Goal: Task Accomplishment & Management: Manage account settings

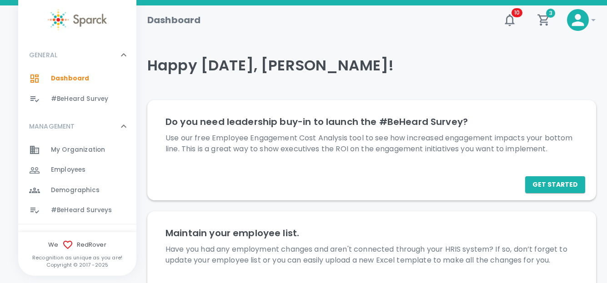
click at [97, 211] on span "#BeHeard Surveys" at bounding box center [81, 210] width 61 height 9
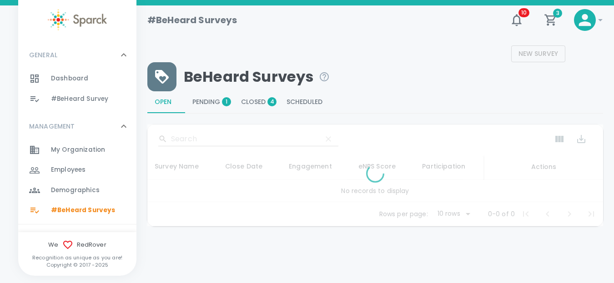
click at [203, 103] on span "Pending 1" at bounding box center [209, 102] width 34 height 8
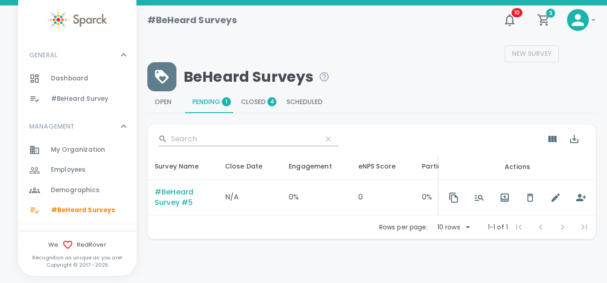
drag, startPoint x: 154, startPoint y: 193, endPoint x: 177, endPoint y: 198, distance: 23.7
click at [154, 194] on td "#BeHeard Survey #5" at bounding box center [182, 198] width 71 height 36
click at [177, 198] on div "#BeHeard Survey #5" at bounding box center [183, 197] width 56 height 21
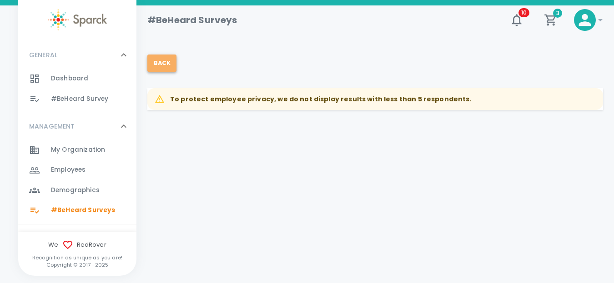
click at [160, 65] on button "Back" at bounding box center [161, 63] width 29 height 17
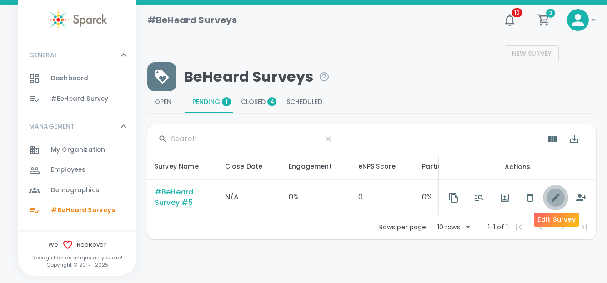
click at [558, 200] on icon "button" at bounding box center [556, 197] width 11 height 11
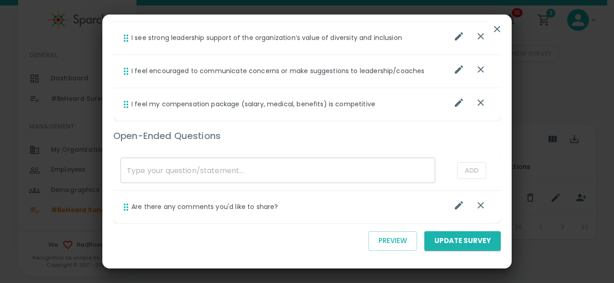
scroll to position [636, 0]
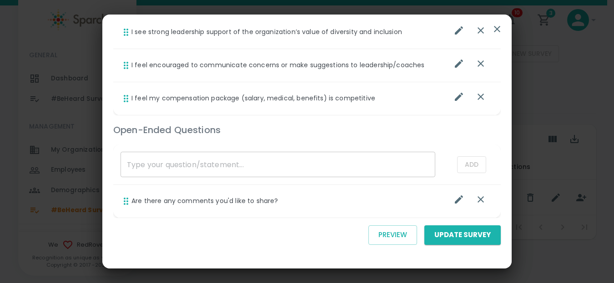
click at [496, 28] on icon "button" at bounding box center [497, 29] width 6 height 6
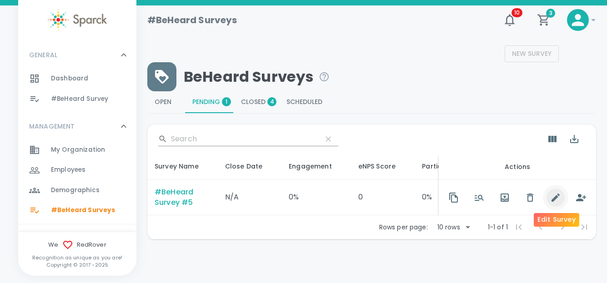
click at [555, 200] on icon "button" at bounding box center [556, 198] width 8 height 8
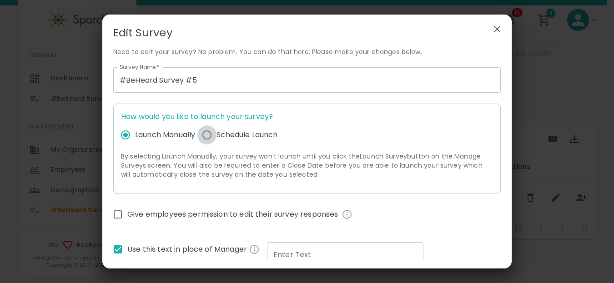
click at [209, 136] on input "Schedule Launch" at bounding box center [206, 135] width 19 height 19
radio input "true"
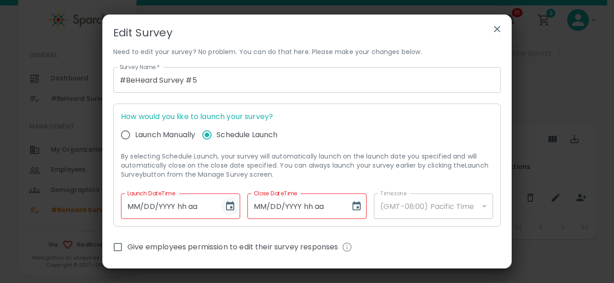
click at [231, 207] on icon "Choose date" at bounding box center [230, 206] width 11 height 11
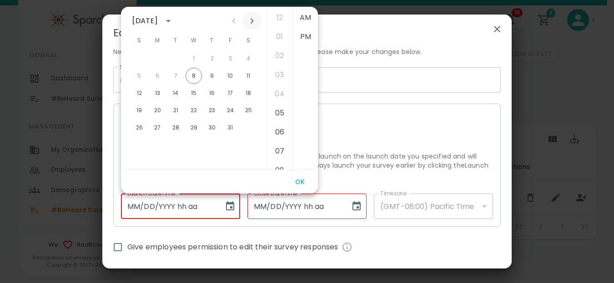
click at [253, 20] on icon "Next month" at bounding box center [252, 20] width 3 height 5
click at [158, 74] on button "3" at bounding box center [157, 76] width 16 height 16
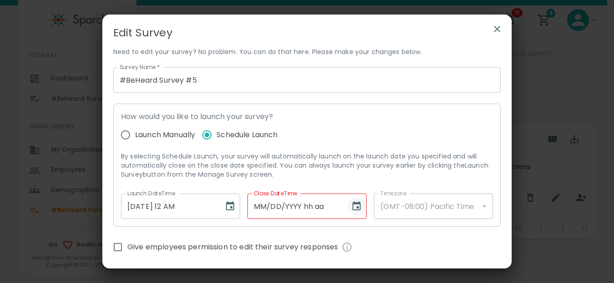
click at [351, 206] on icon "Choose date" at bounding box center [356, 206] width 11 height 11
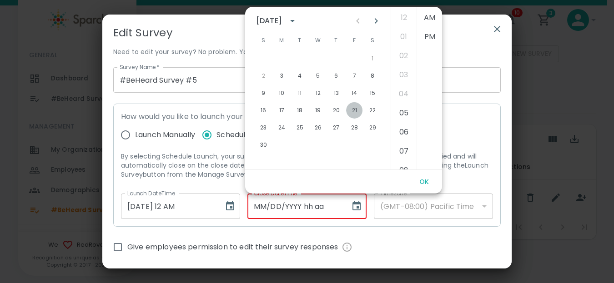
click at [355, 109] on button "21" at bounding box center [354, 110] width 16 height 16
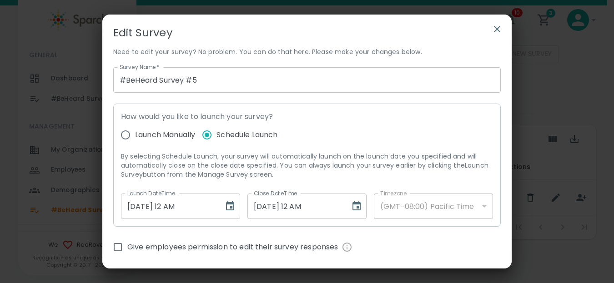
click at [475, 208] on div "(GMT-08:00) Pacific Time" at bounding box center [433, 206] width 119 height 25
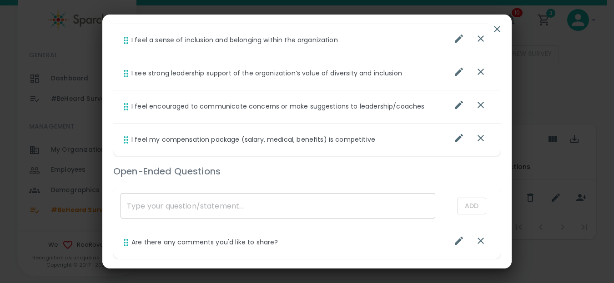
scroll to position [669, 0]
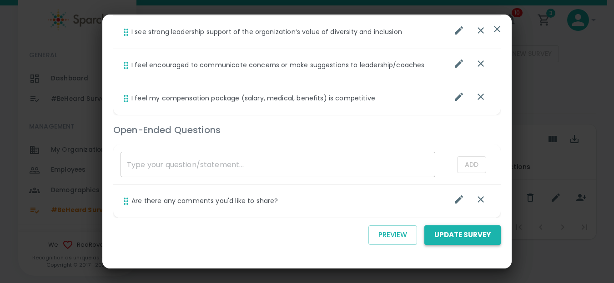
click at [458, 234] on button "Update Survey" at bounding box center [463, 235] width 76 height 19
